Goal: Information Seeking & Learning: Learn about a topic

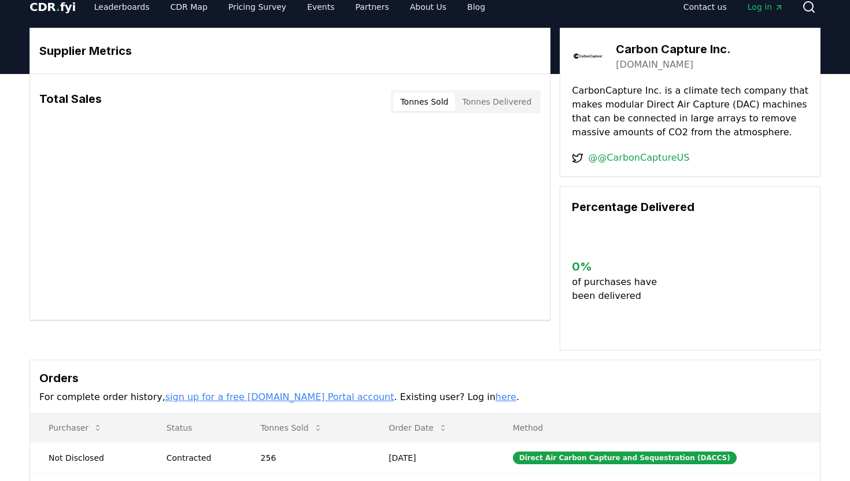
scroll to position [16, 0]
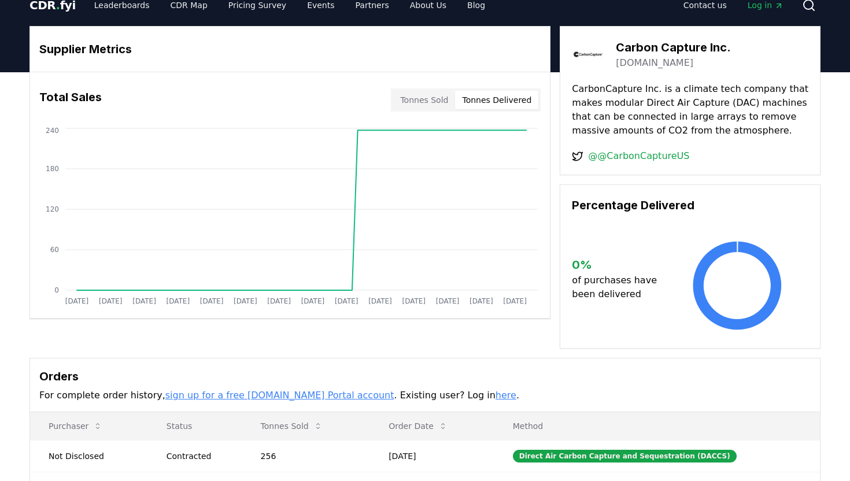
click at [517, 95] on button "Tonnes Delivered" at bounding box center [496, 100] width 83 height 19
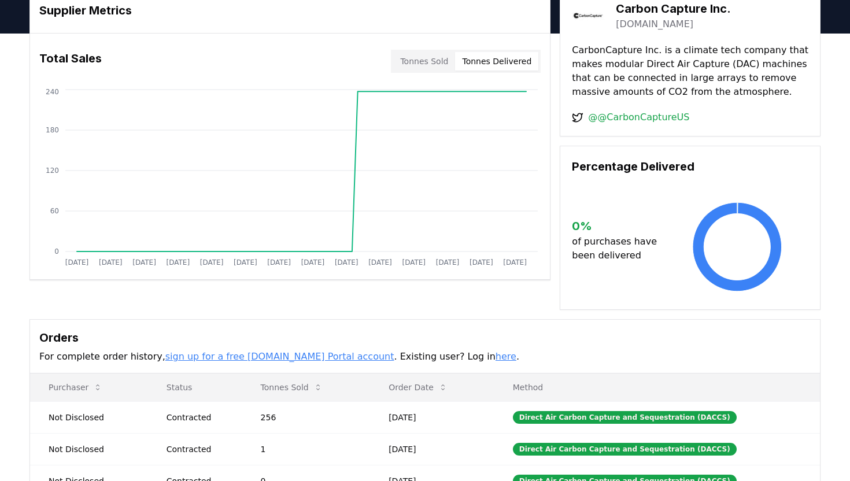
scroll to position [0, 0]
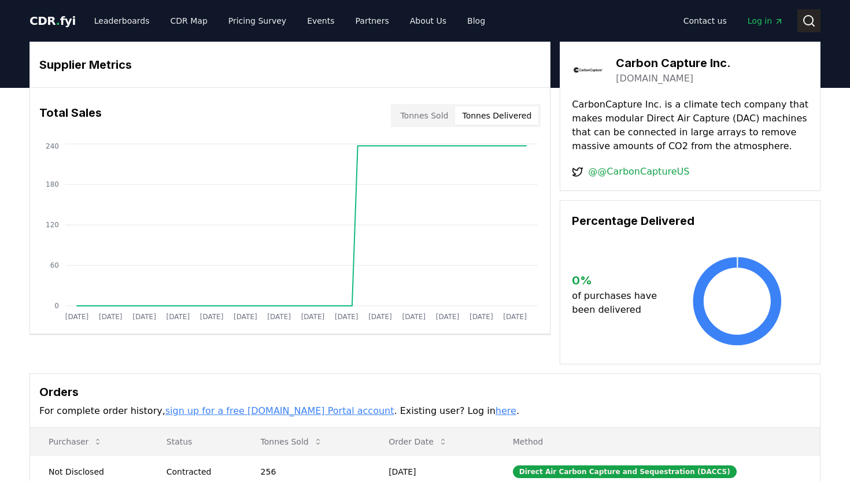
click at [805, 22] on icon at bounding box center [809, 21] width 14 height 14
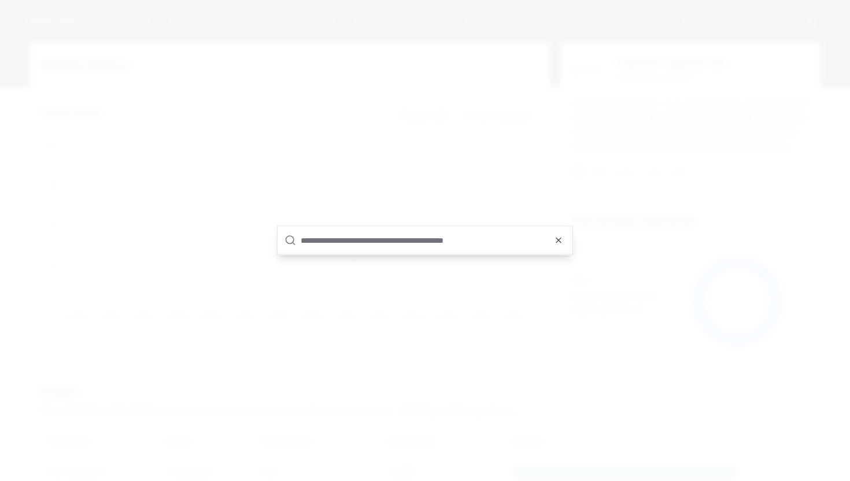
click at [382, 242] on input "text" at bounding box center [433, 241] width 265 height 28
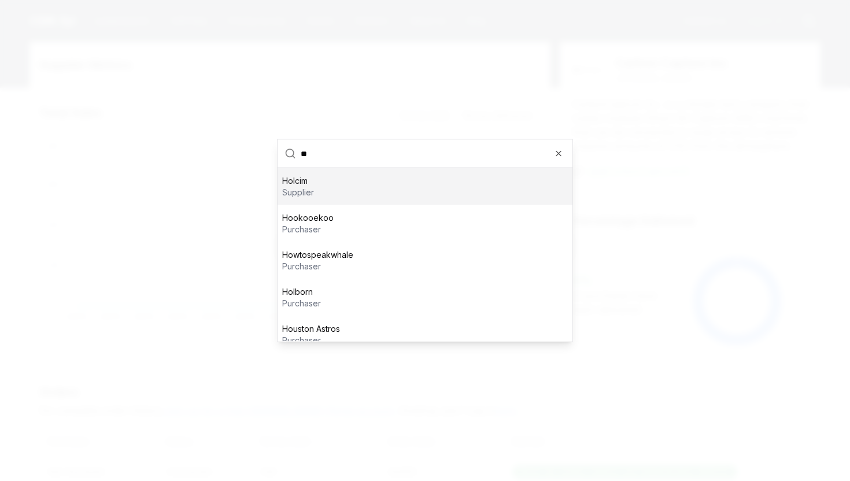
type input "*"
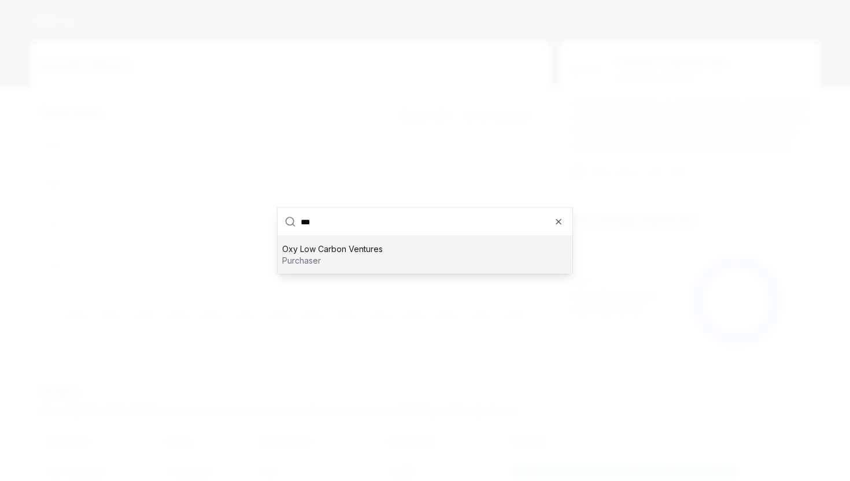
type input "***"
click at [346, 260] on p "purchaser" at bounding box center [332, 261] width 101 height 12
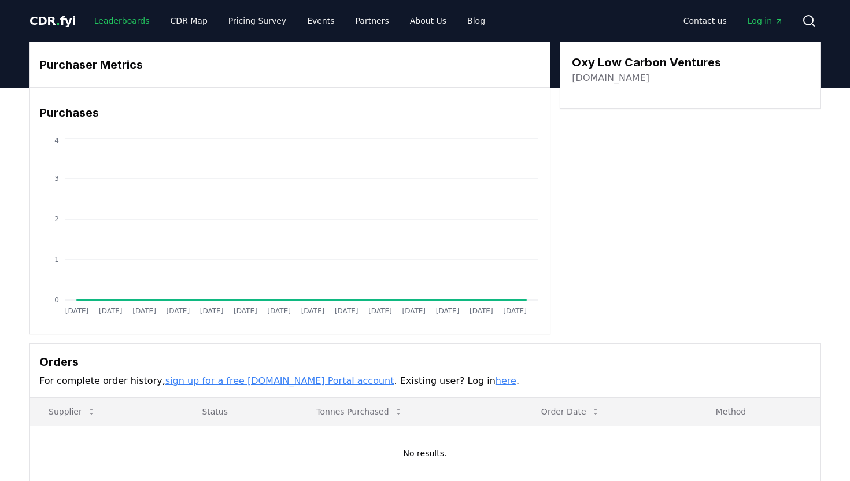
click at [123, 27] on link "Leaderboards" at bounding box center [122, 20] width 74 height 21
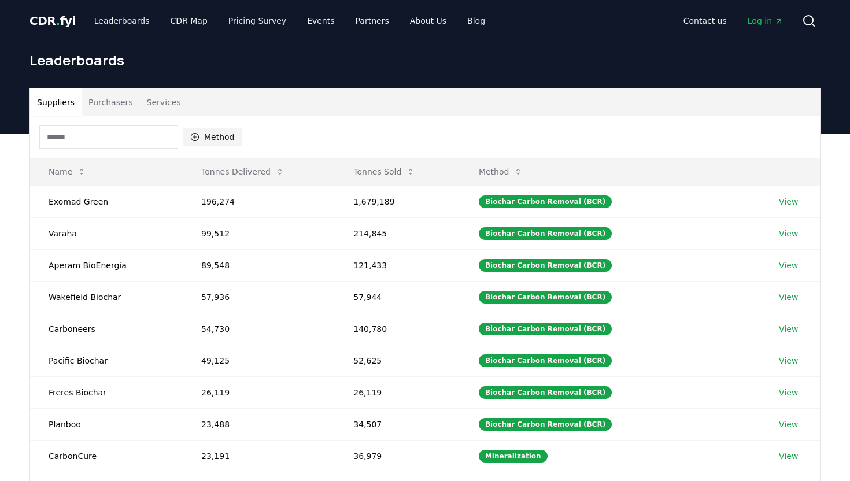
click at [204, 137] on button "Method" at bounding box center [213, 137] width 60 height 19
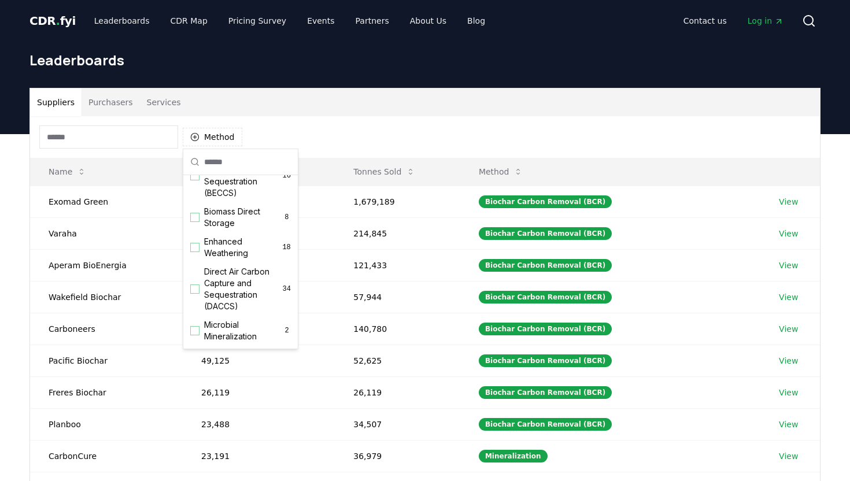
scroll to position [178, 0]
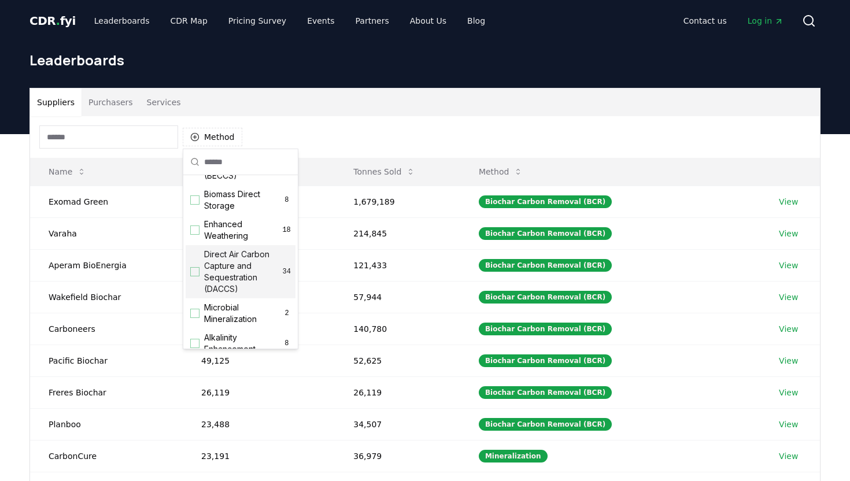
click at [198, 273] on div "Suggestions" at bounding box center [194, 271] width 9 height 9
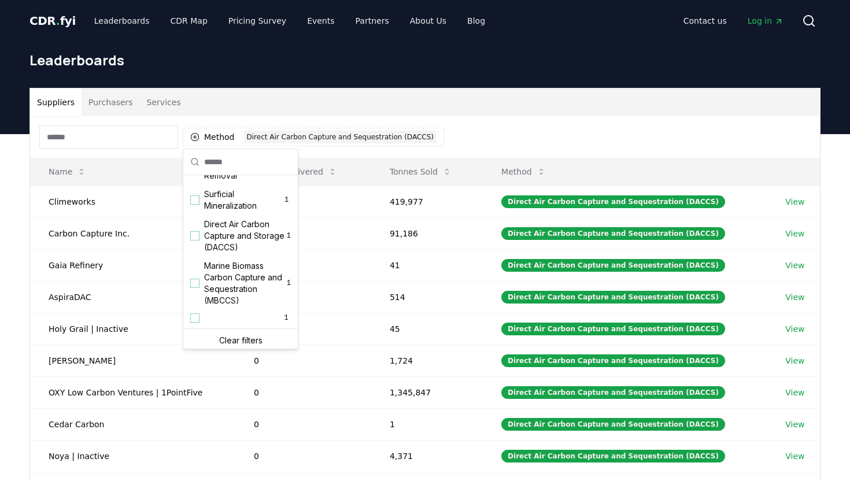
scroll to position [385, 0]
click at [196, 232] on div "Suggestions" at bounding box center [194, 232] width 9 height 9
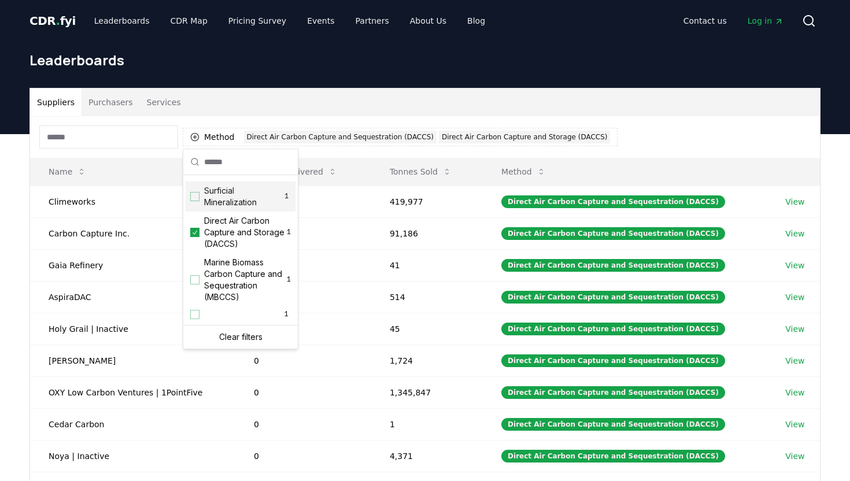
click at [509, 103] on div "Suppliers Purchasers Services" at bounding box center [425, 102] width 790 height 28
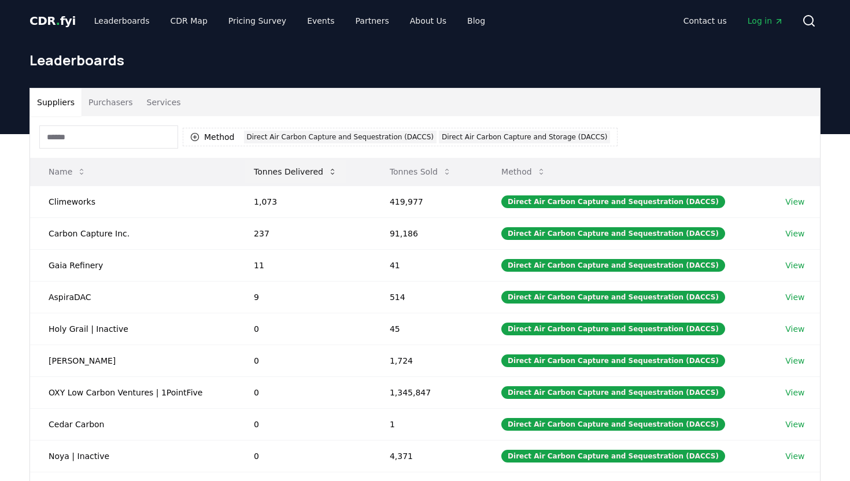
click at [300, 177] on button "Tonnes Delivered" at bounding box center [296, 171] width 102 height 23
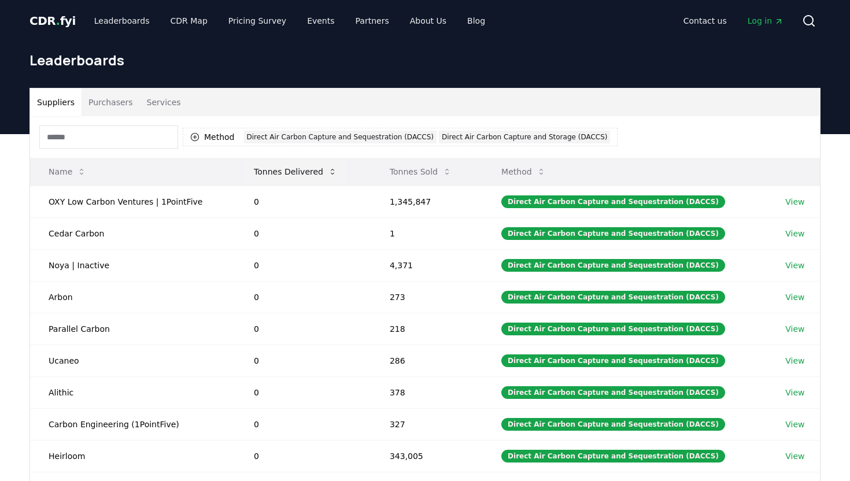
click at [300, 176] on button "Tonnes Delivered" at bounding box center [296, 171] width 102 height 23
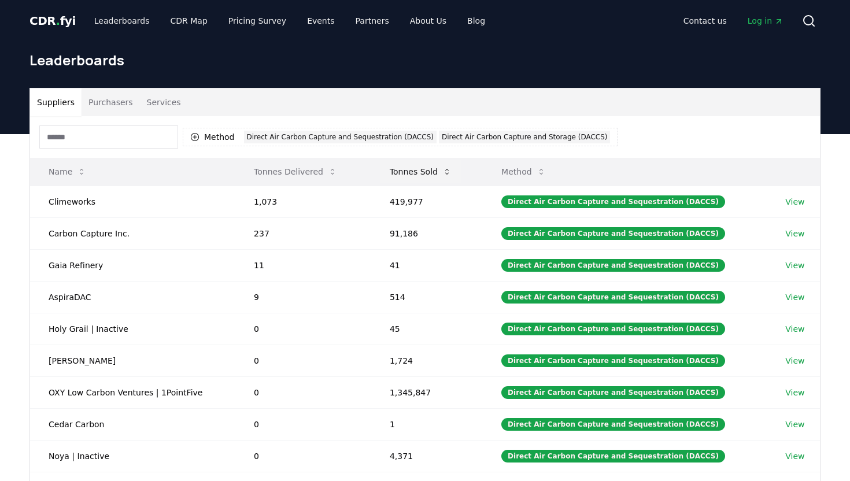
click at [405, 178] on button "Tonnes Sold" at bounding box center [420, 171] width 80 height 23
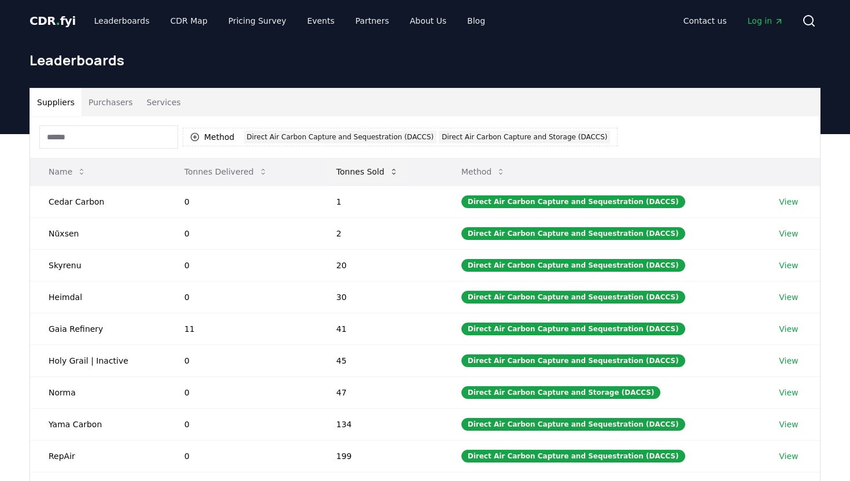
click at [378, 176] on button "Tonnes Sold" at bounding box center [367, 171] width 80 height 23
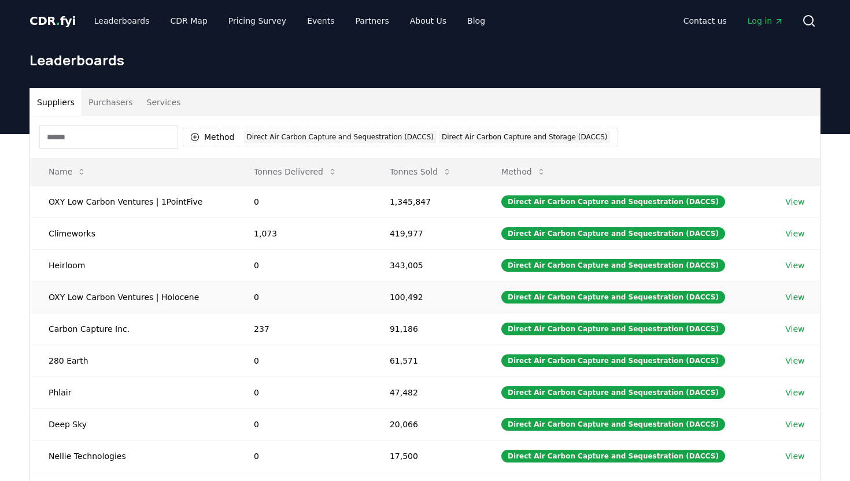
click at [791, 300] on link "View" at bounding box center [794, 297] width 19 height 12
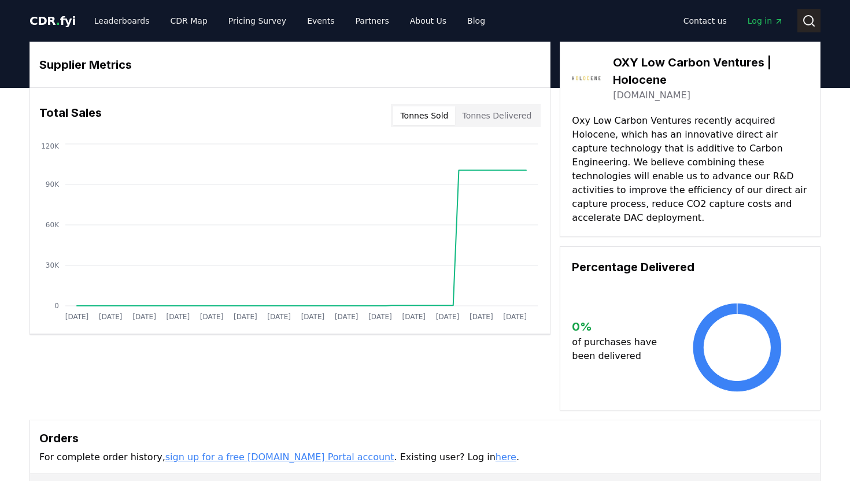
click at [804, 16] on icon at bounding box center [809, 21] width 14 height 14
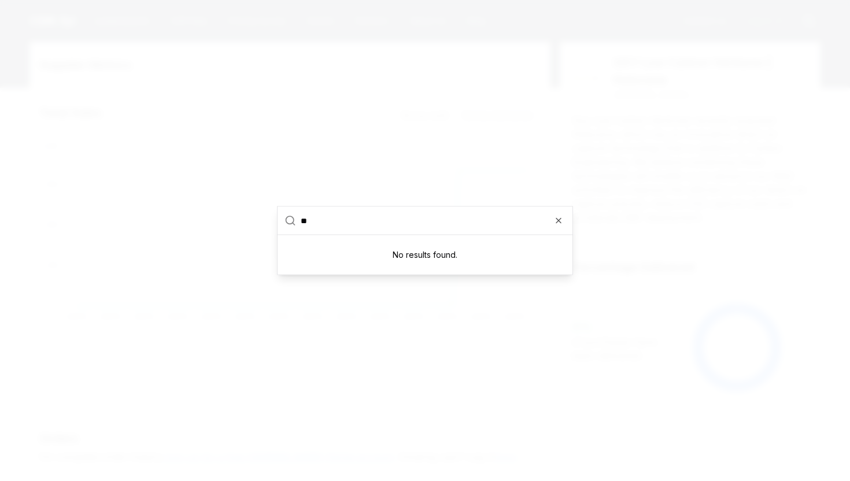
type input "*"
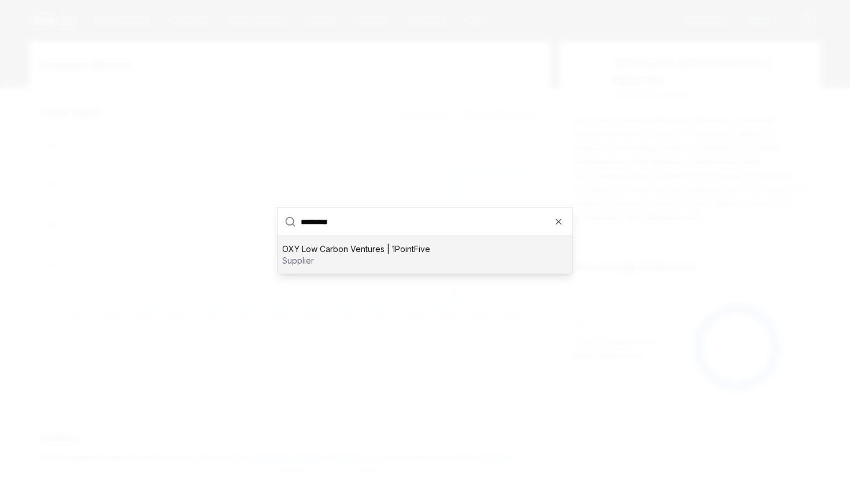
type input "*********"
click at [353, 267] on div "OXY Low Carbon Ventures | 1PointFive supplier" at bounding box center [425, 254] width 295 height 37
